Goal: Check status: Check status

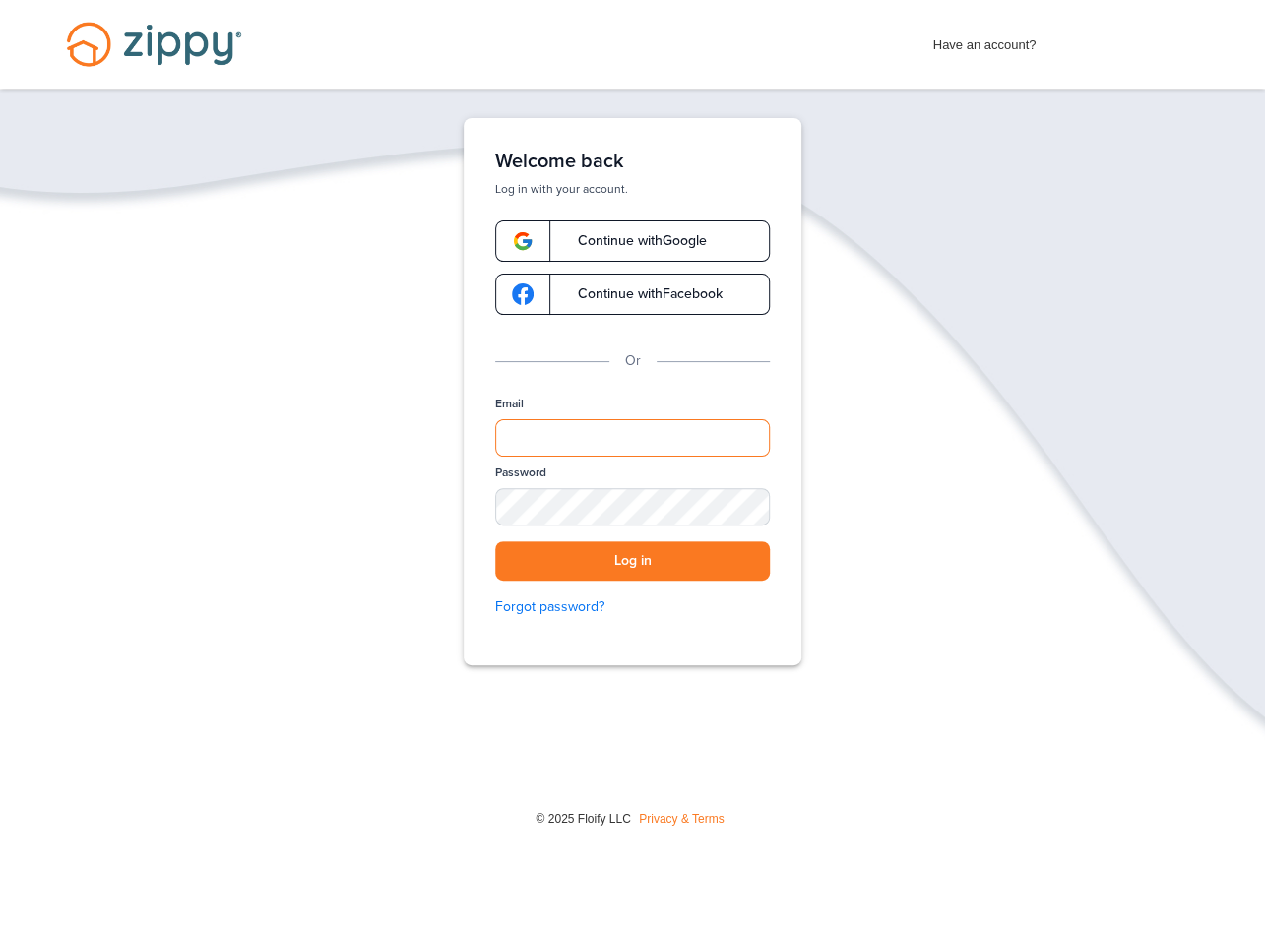
click at [537, 428] on input "Email" at bounding box center [632, 437] width 275 height 37
type input "**********"
click at [495, 541] on button "Log in" at bounding box center [632, 561] width 275 height 40
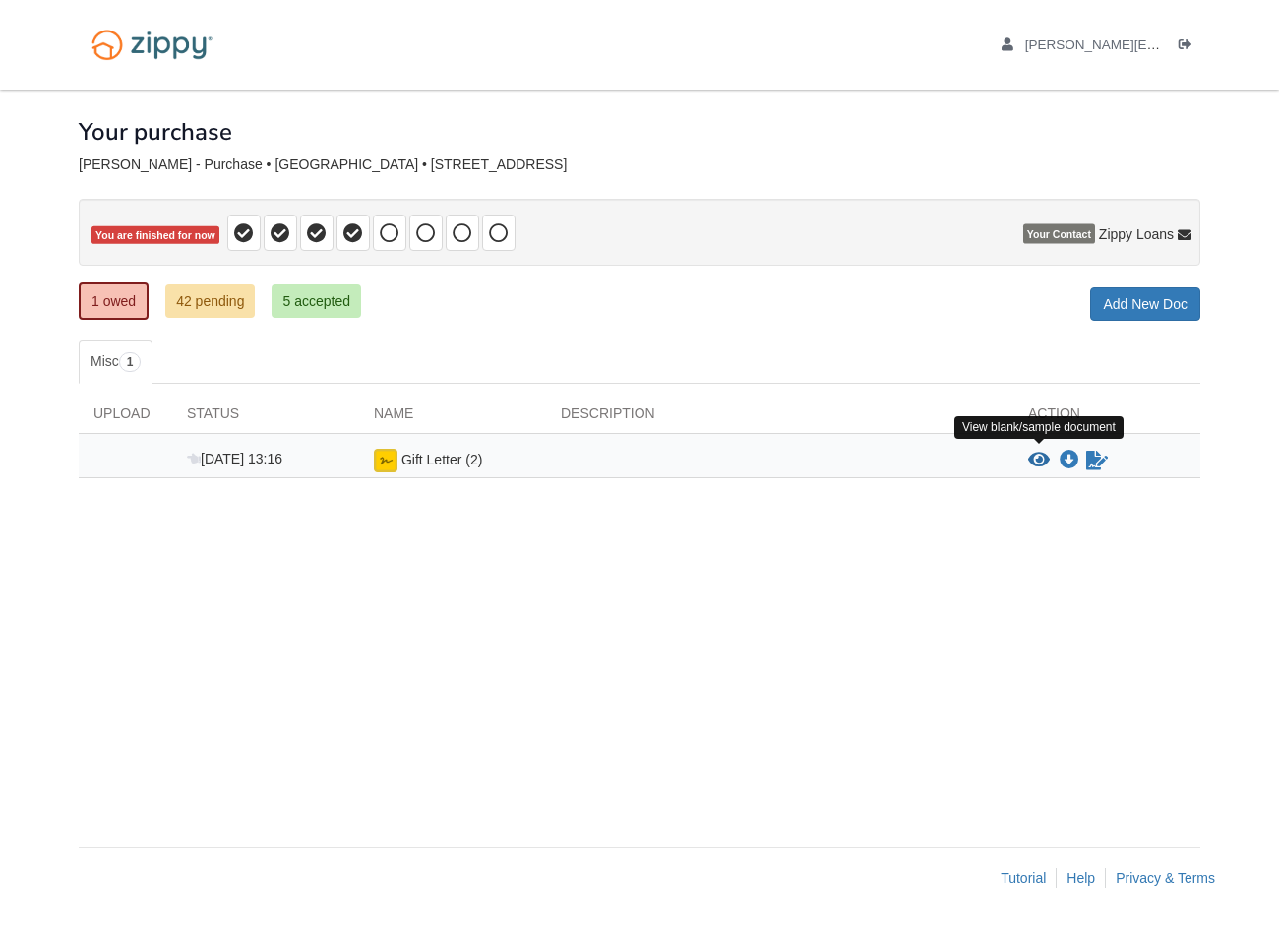
click at [1037, 461] on icon "View Gift Letter (2)" at bounding box center [1039, 461] width 22 height 20
click at [1101, 460] on icon "Sign Form" at bounding box center [1098, 461] width 22 height 20
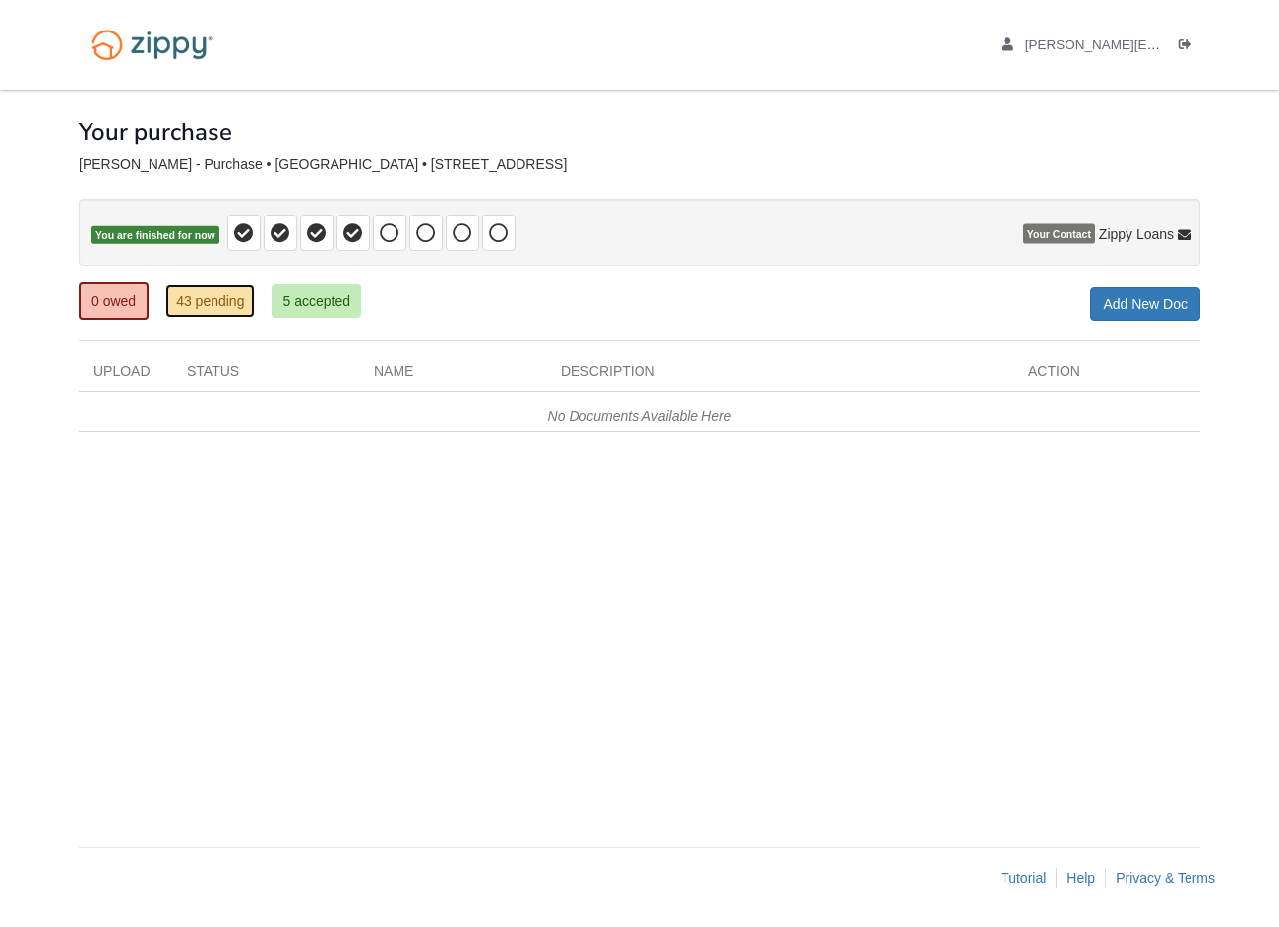
click at [216, 301] on link "43 pending" at bounding box center [210, 300] width 90 height 33
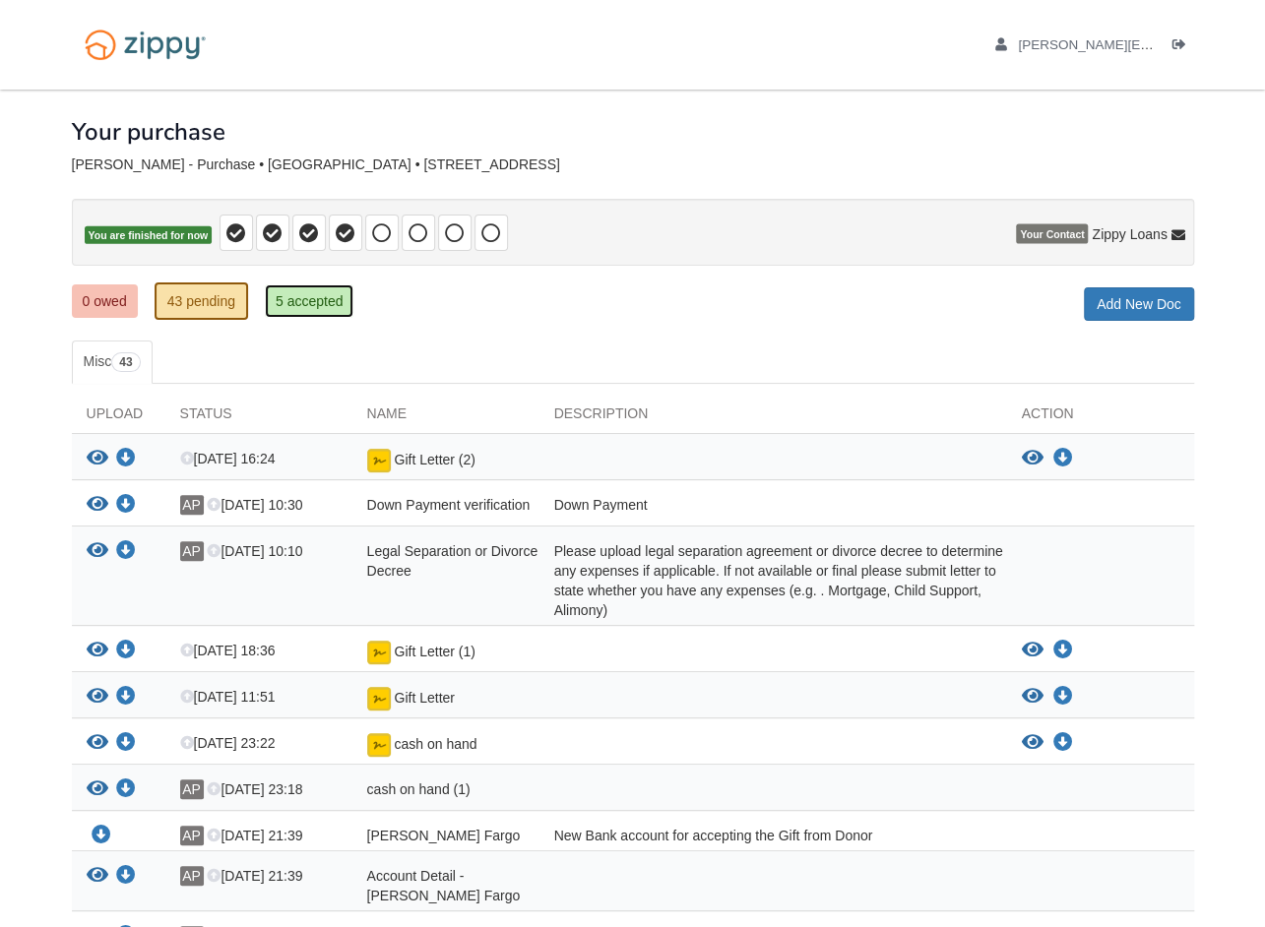
click at [316, 296] on link "5 accepted" at bounding box center [310, 300] width 90 height 33
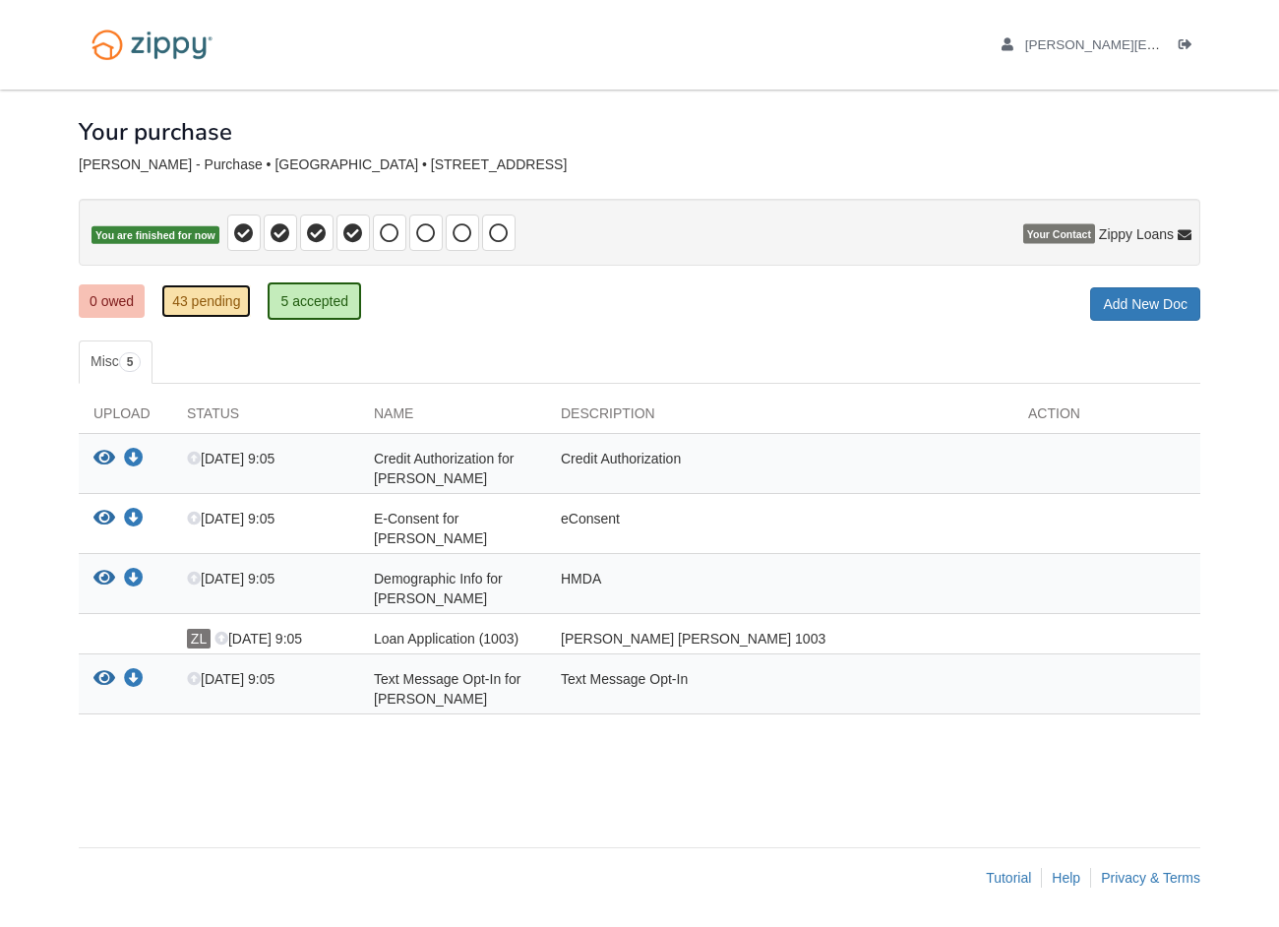
click at [219, 292] on link "43 pending" at bounding box center [206, 300] width 90 height 33
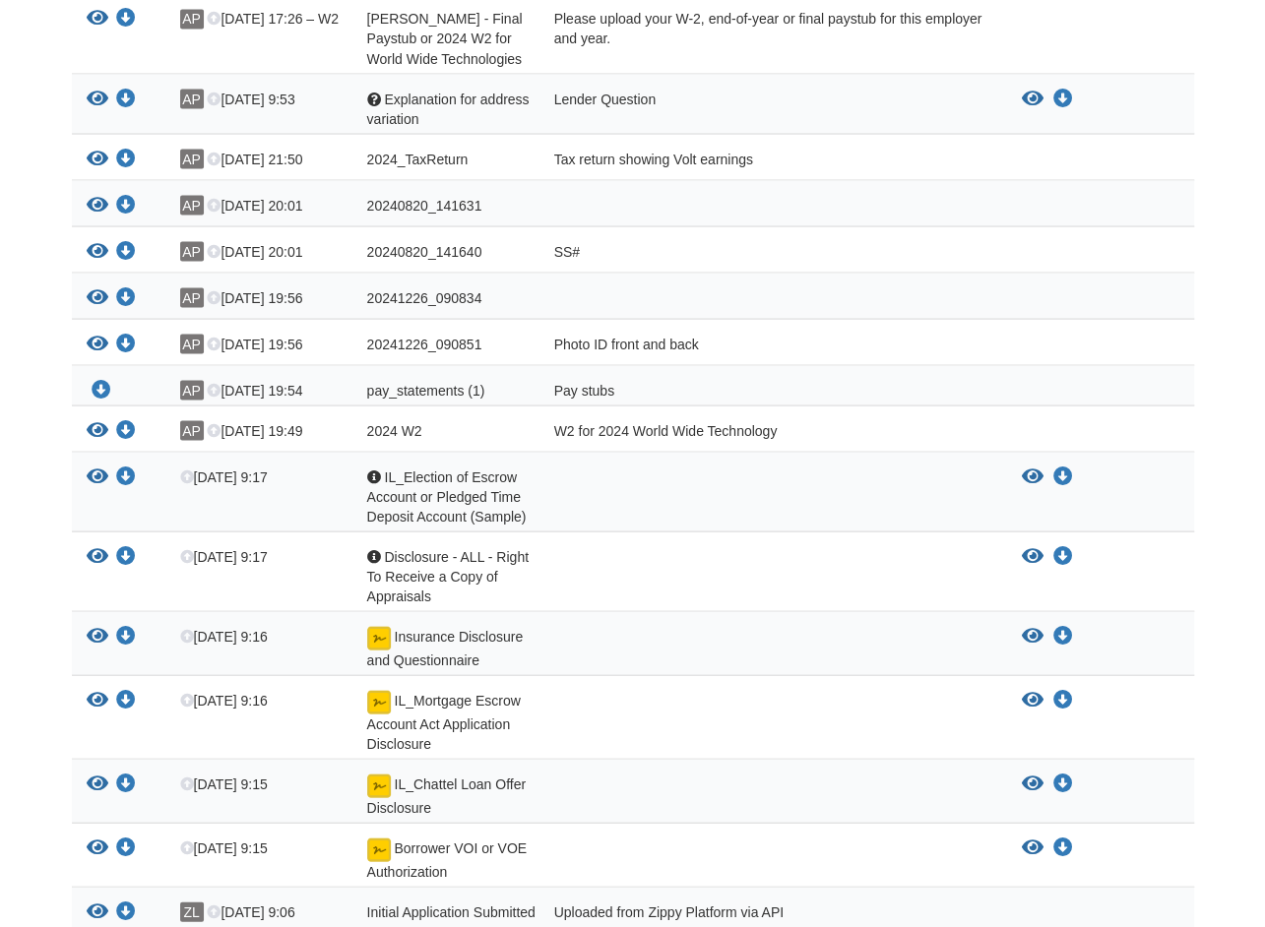
scroll to position [1968, 0]
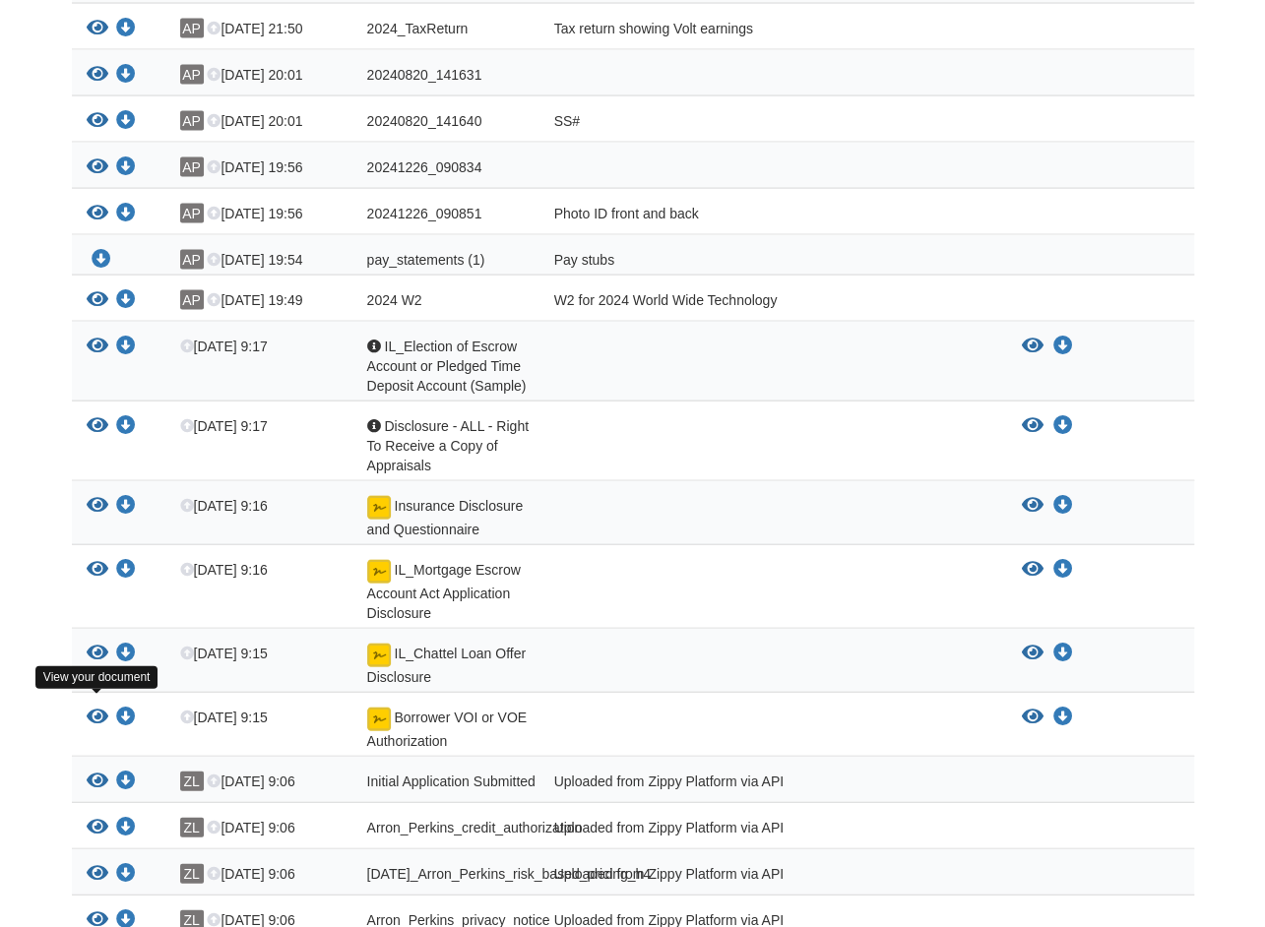
click at [92, 708] on icon "View Borrower VOI or VOE Authorization" at bounding box center [98, 718] width 22 height 20
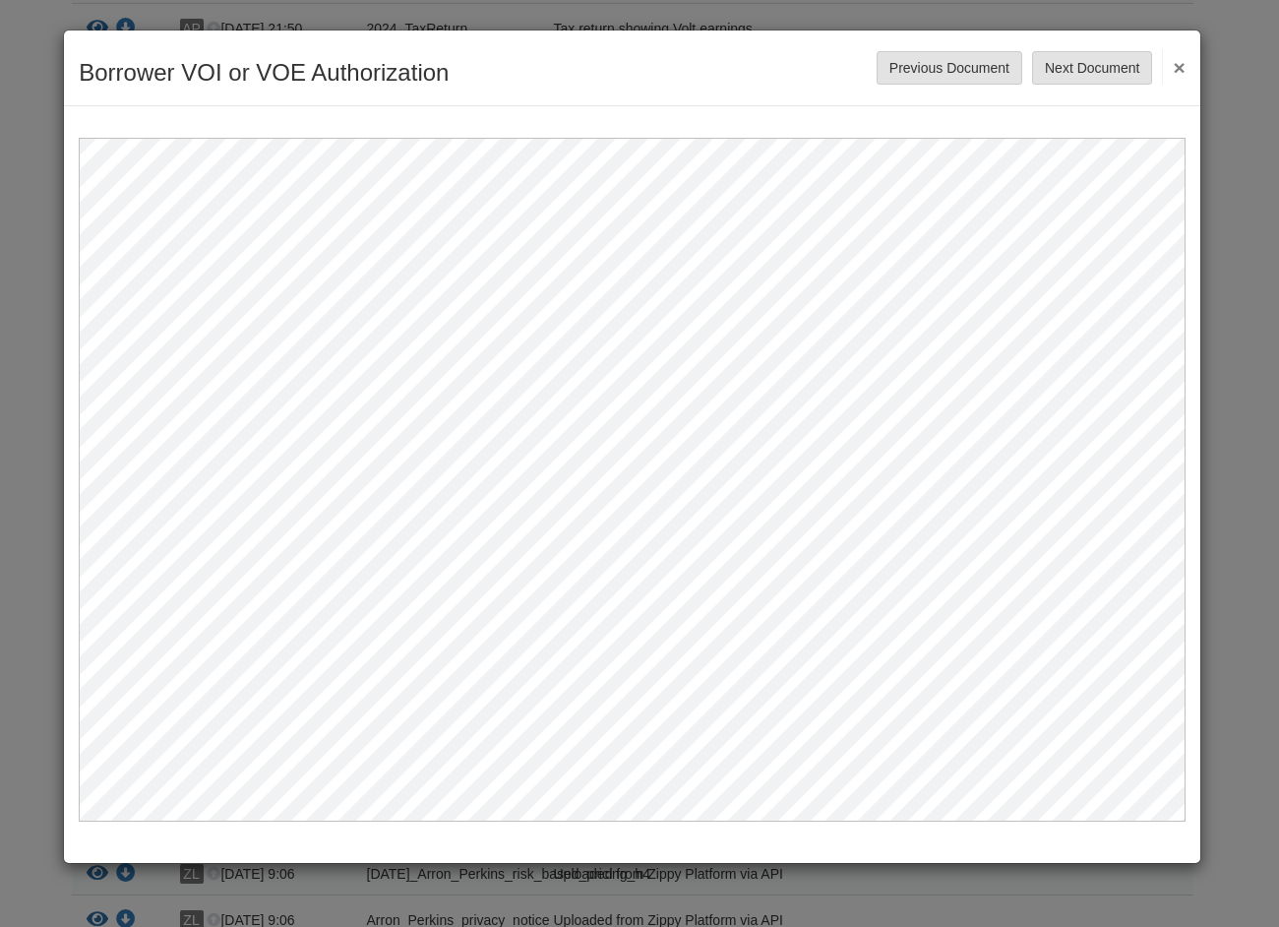
click at [1183, 68] on button "×" at bounding box center [1173, 66] width 23 height 35
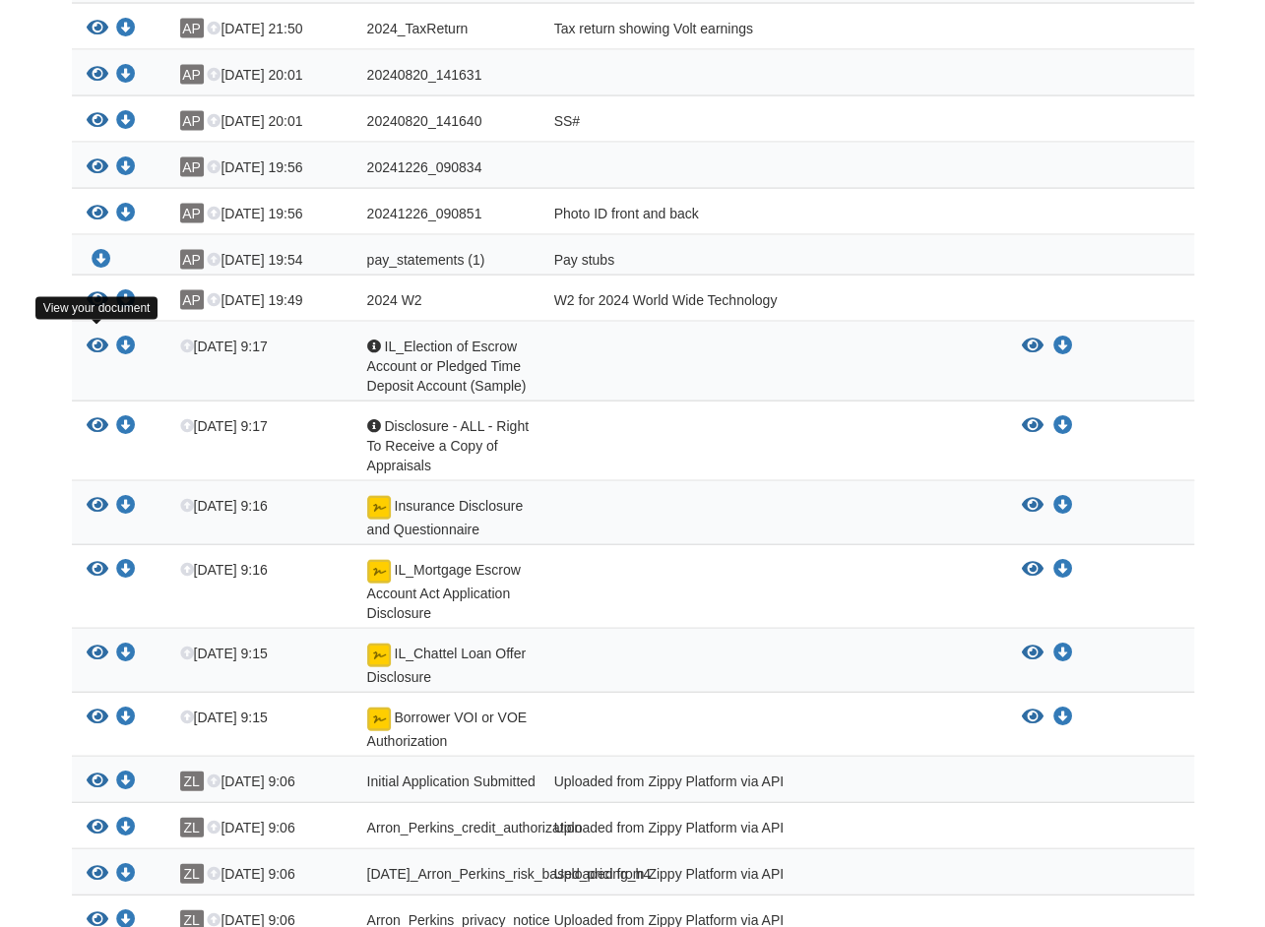
click at [98, 339] on icon "View IL_Election of Escrow Account or Pledged Time Deposit Account (Sample)" at bounding box center [98, 347] width 22 height 20
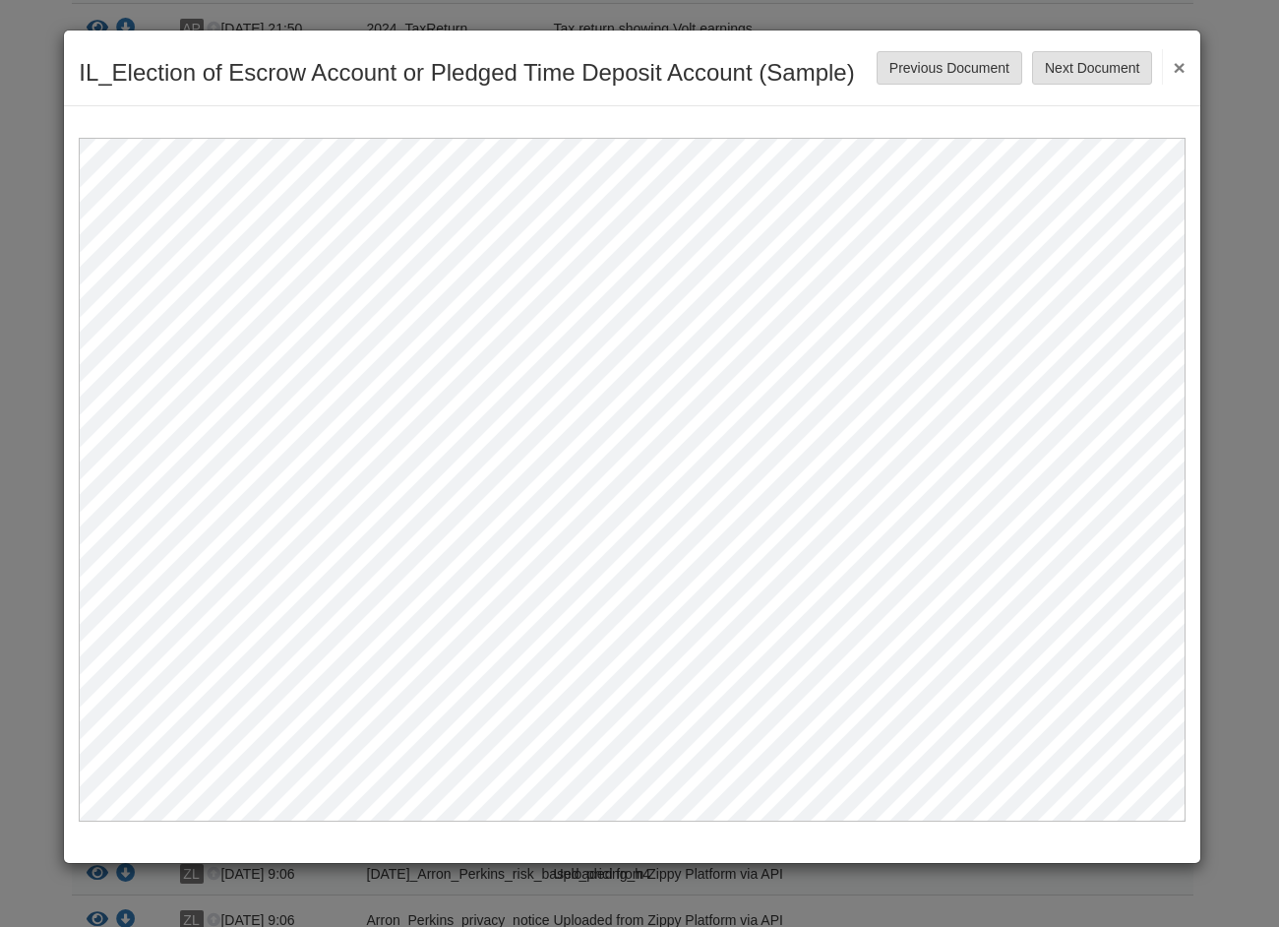
click at [1184, 60] on button "×" at bounding box center [1173, 66] width 23 height 35
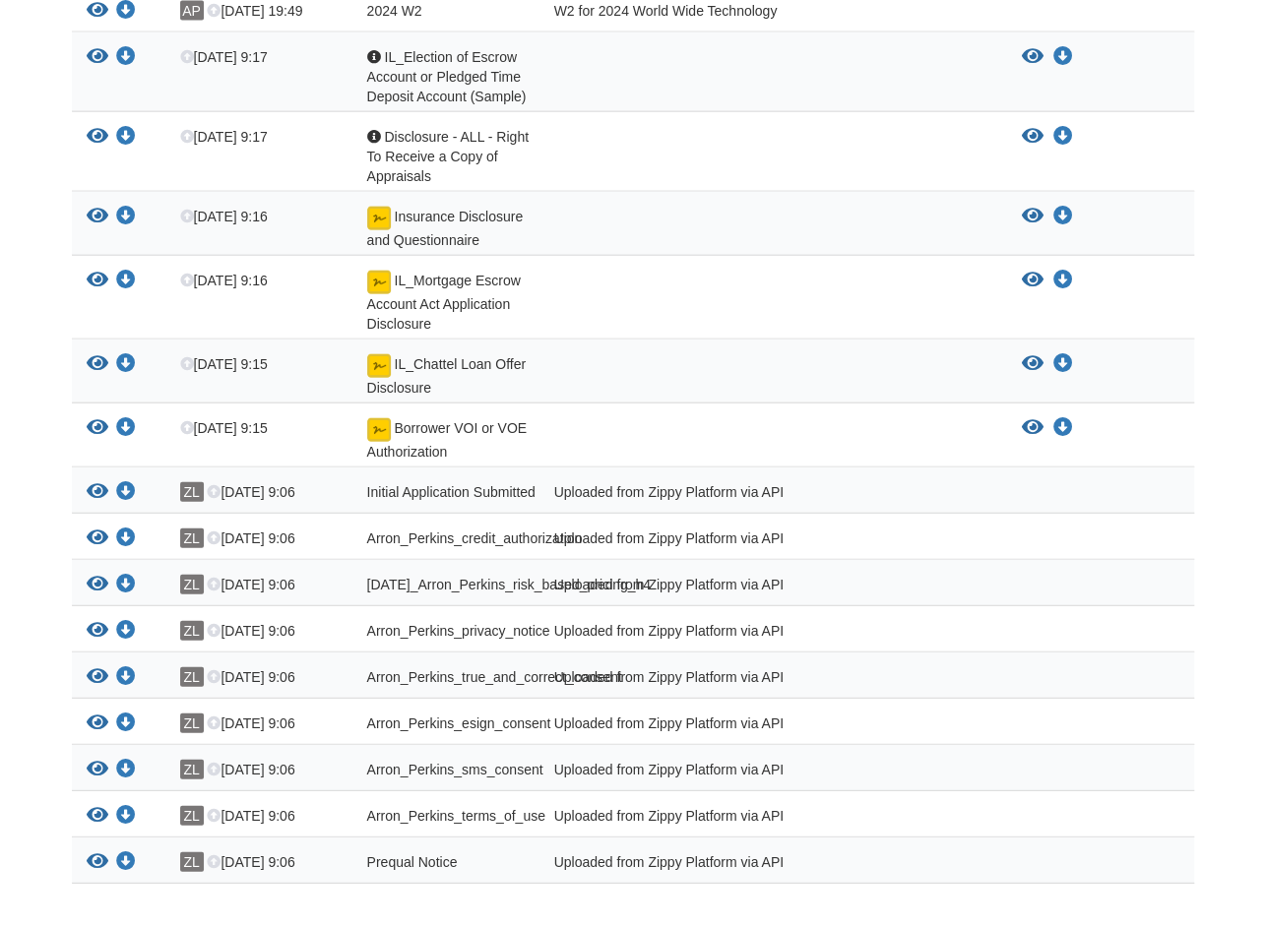
scroll to position [2264, 0]
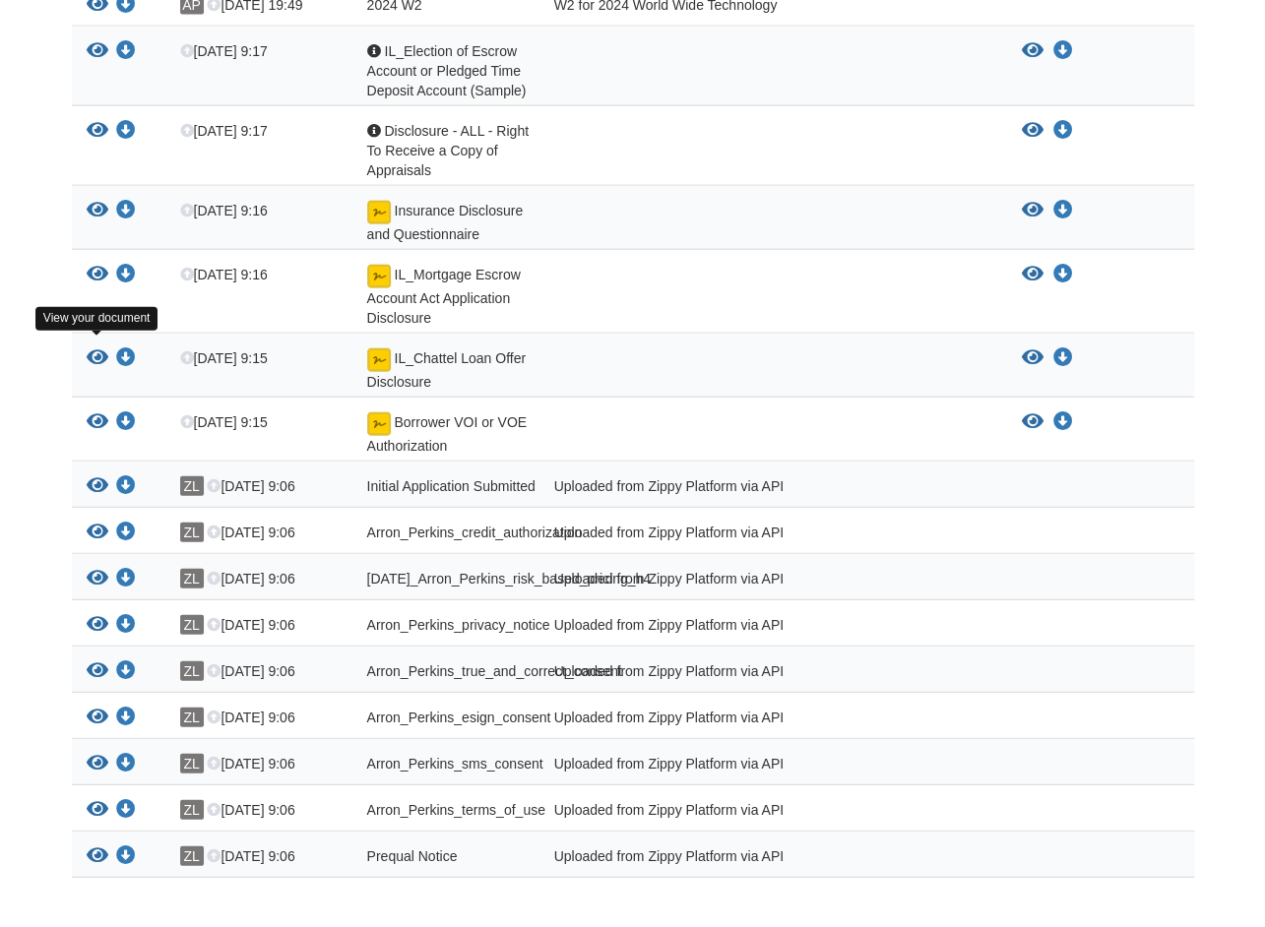
click at [93, 348] on icon "View IL_Chattel Loan Offer Disclosure" at bounding box center [98, 358] width 22 height 20
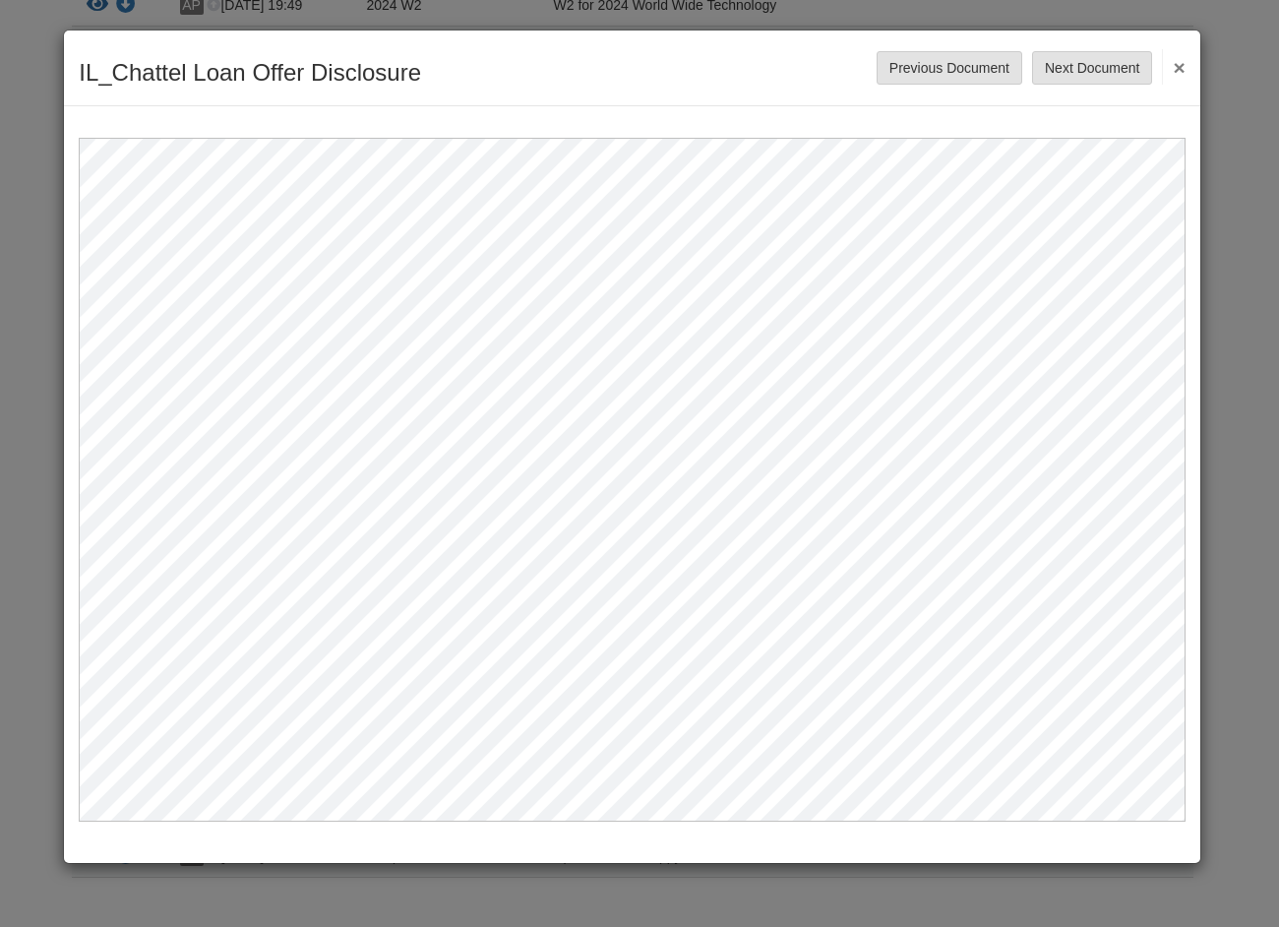
click at [1174, 64] on button "×" at bounding box center [1173, 66] width 23 height 35
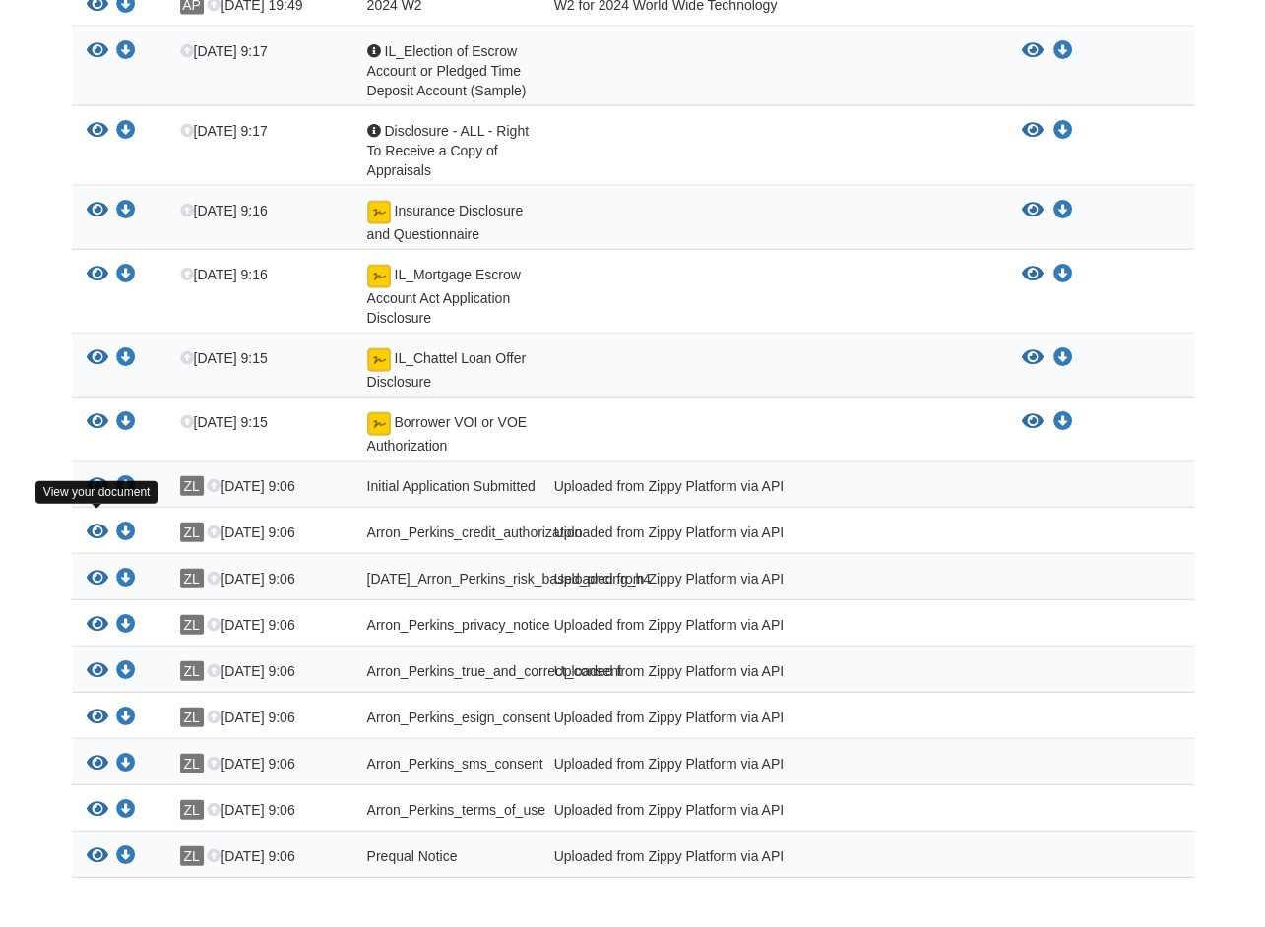
click at [89, 523] on icon "View Arron_Perkins_credit_authorization" at bounding box center [98, 533] width 22 height 20
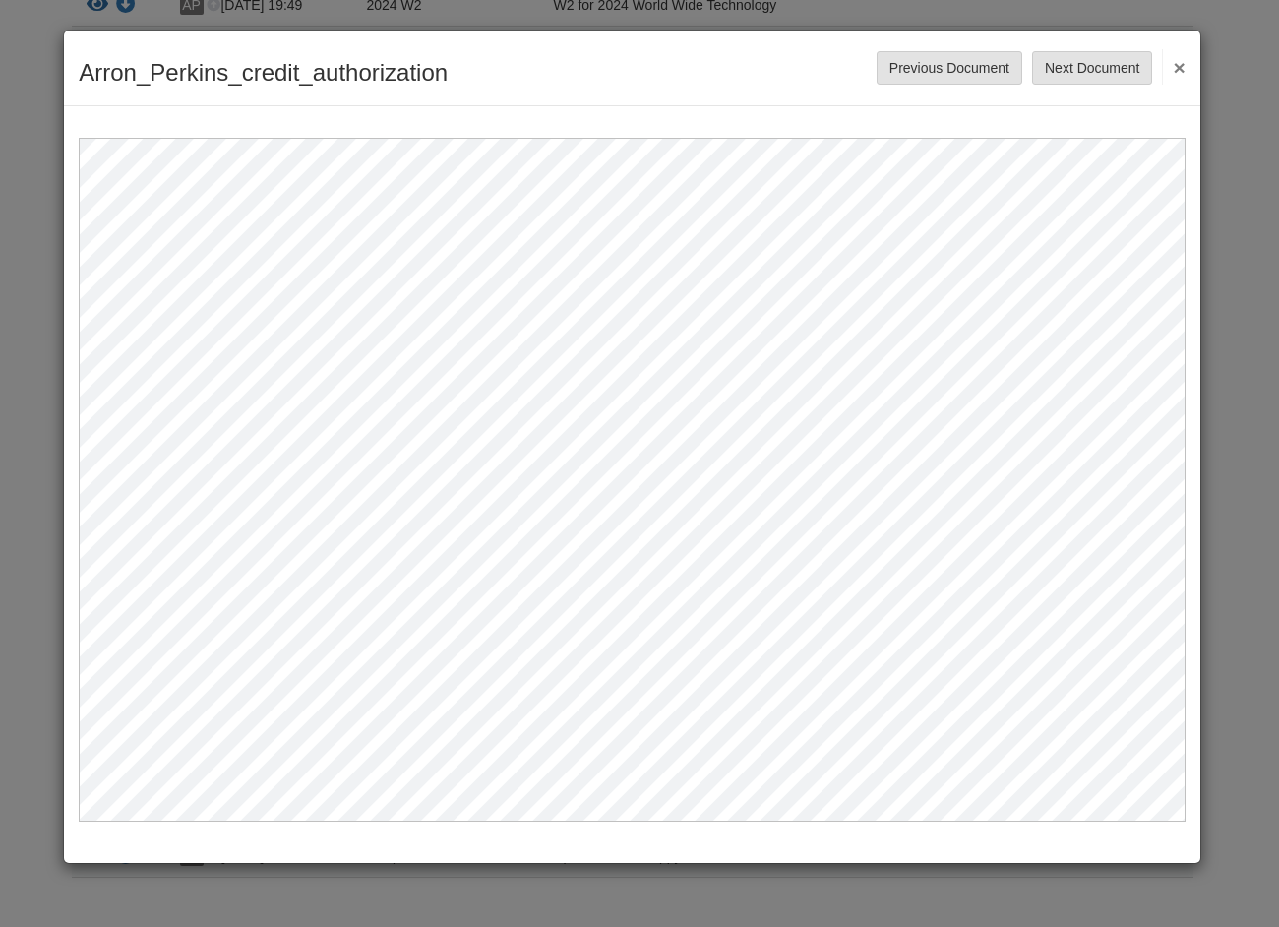
click at [1181, 64] on button "×" at bounding box center [1173, 66] width 23 height 35
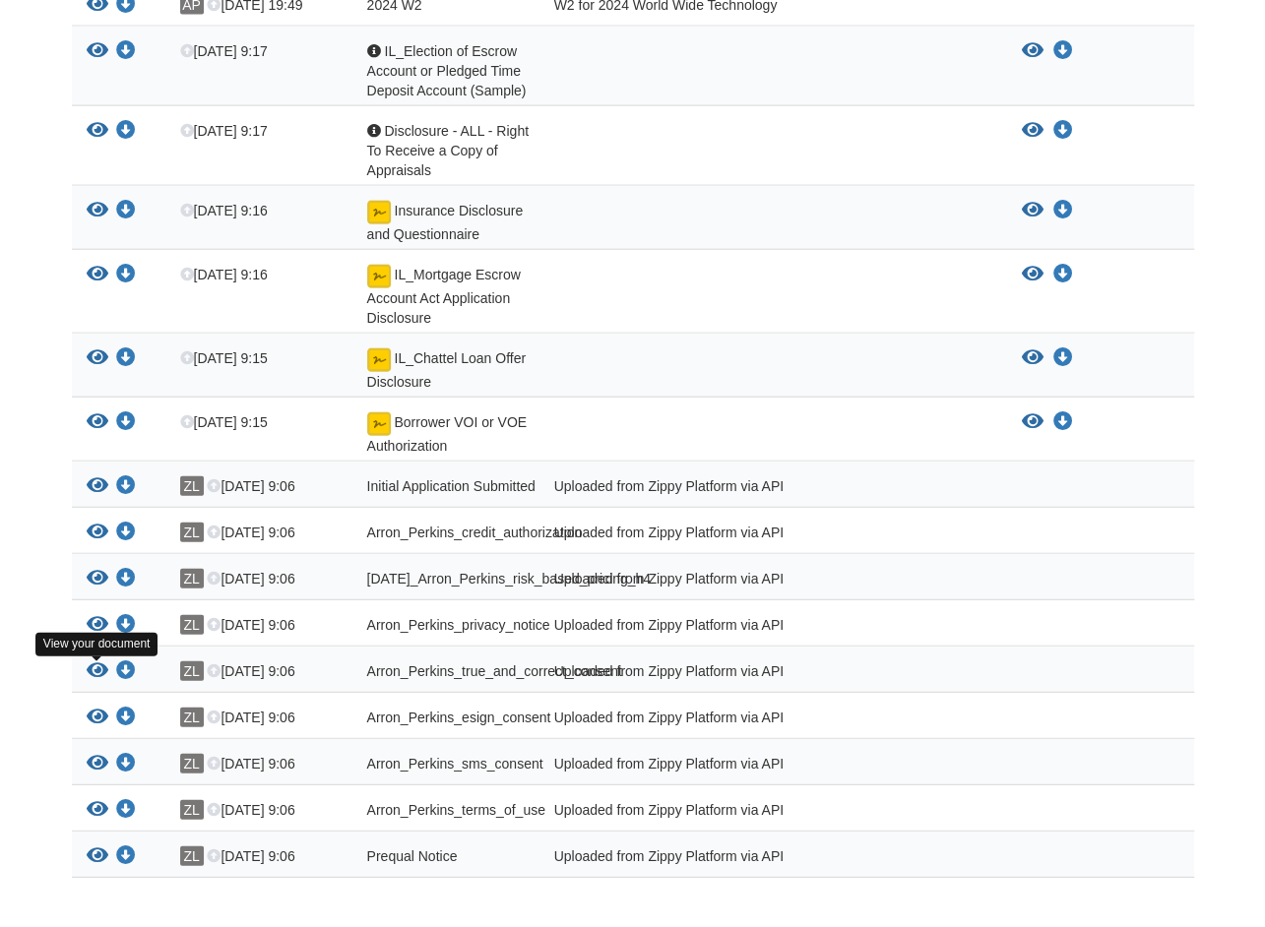
click at [97, 680] on icon "View Arron_Perkins_true_and_correct_consent" at bounding box center [98, 671] width 22 height 20
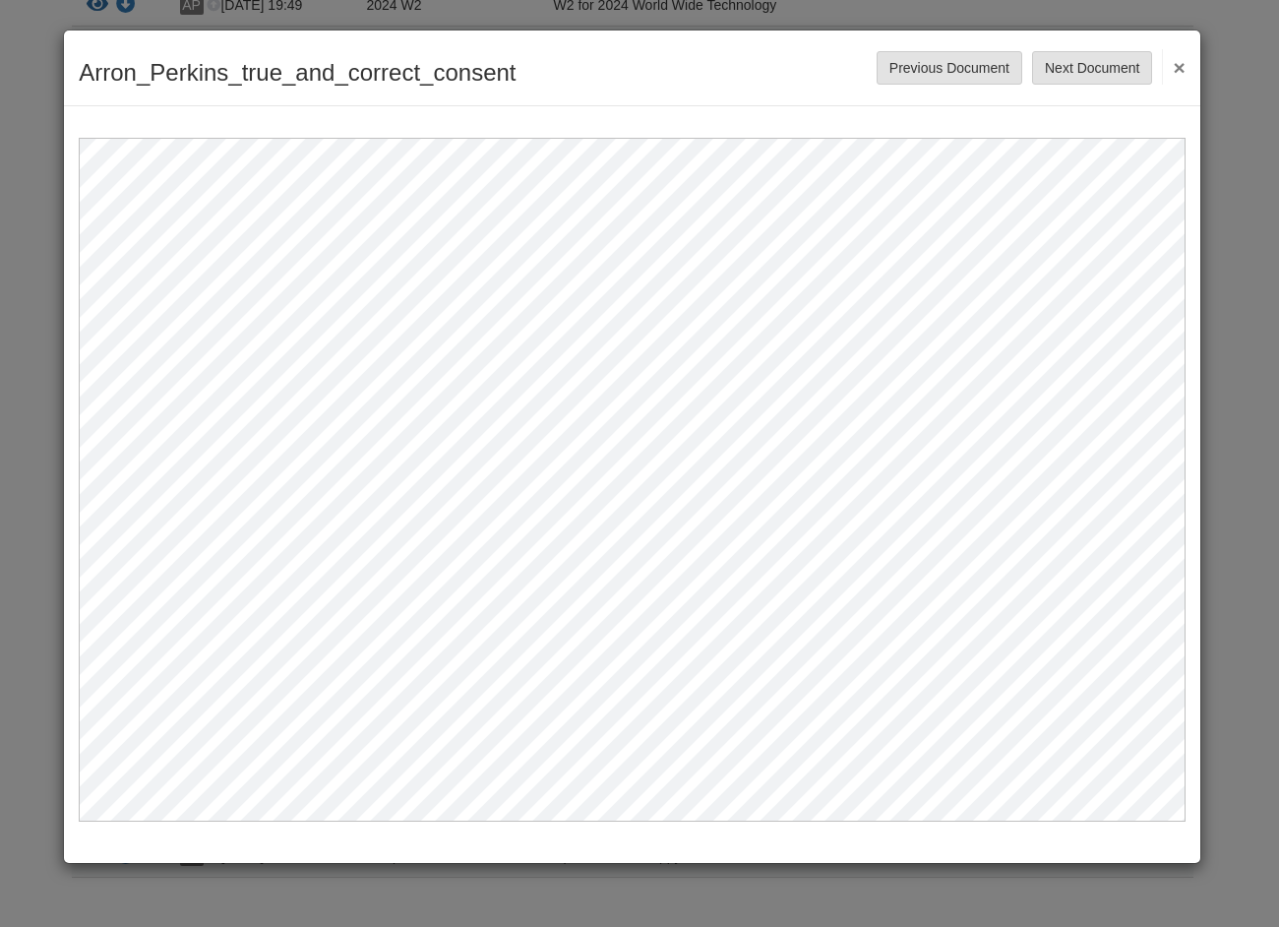
click at [1177, 66] on button "×" at bounding box center [1173, 66] width 23 height 35
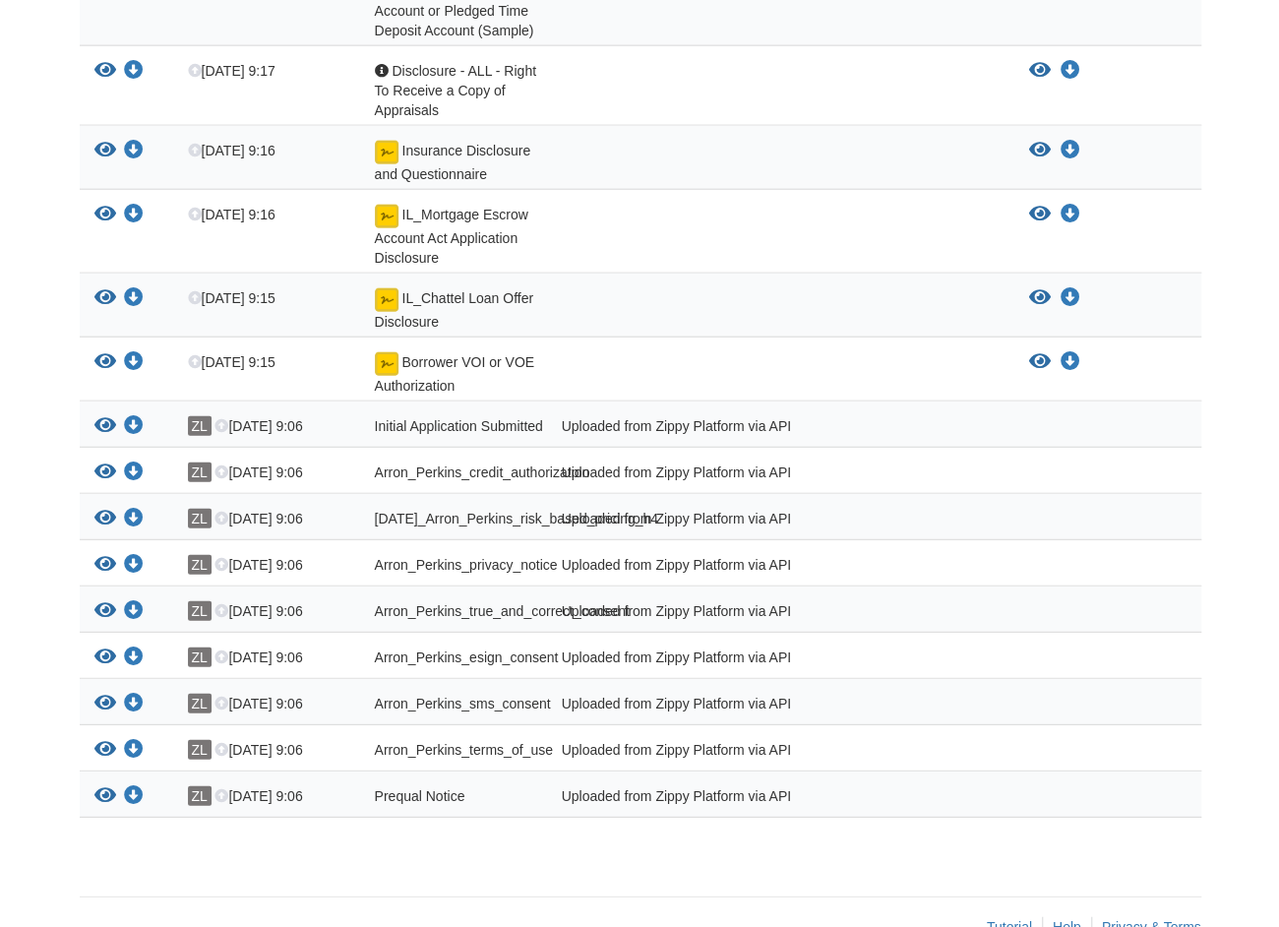
scroll to position [2375, 0]
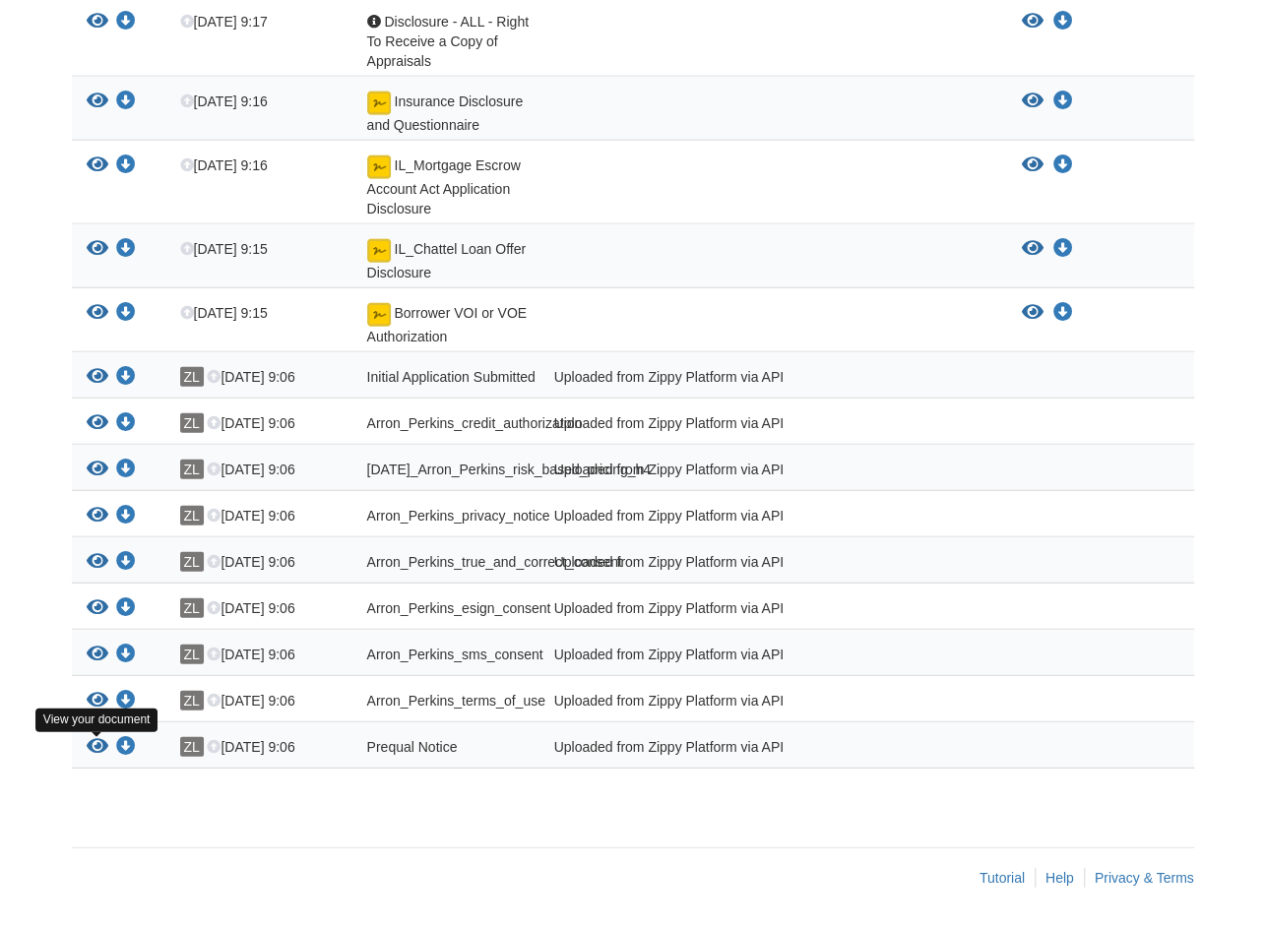
click at [98, 752] on icon "View Prequal Notice" at bounding box center [98, 747] width 22 height 20
